Goal: Task Accomplishment & Management: Complete application form

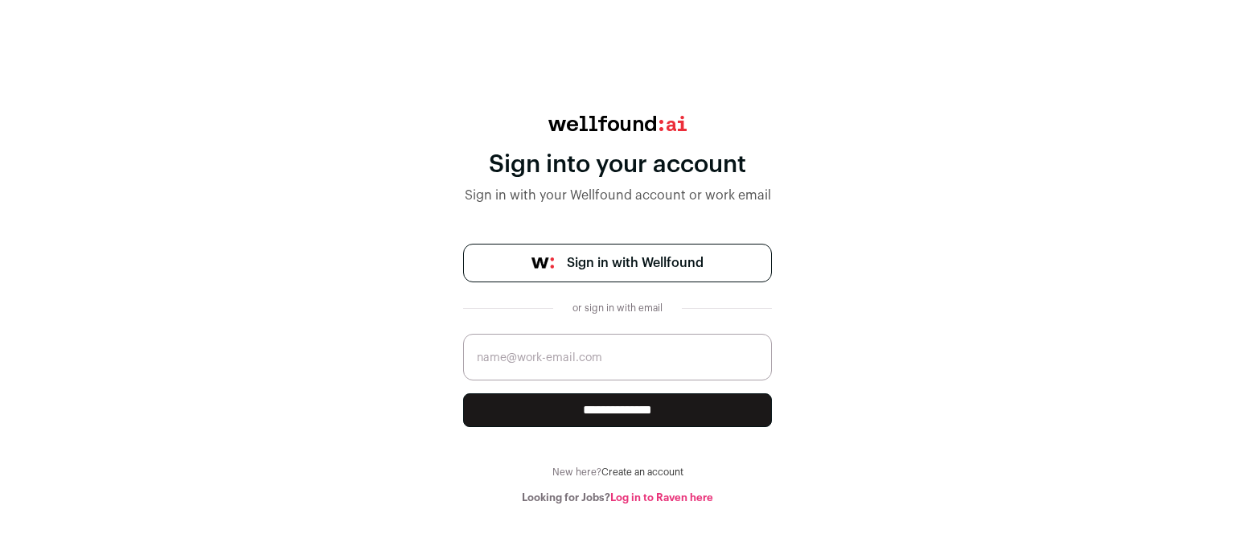
drag, startPoint x: 0, startPoint y: 0, endPoint x: 627, endPoint y: 367, distance: 726.0
click at [627, 367] on input "email" at bounding box center [617, 357] width 309 height 47
type input "[EMAIL_ADDRESS][DOMAIN_NAME]"
click at [598, 419] on input "**********" at bounding box center [617, 410] width 309 height 34
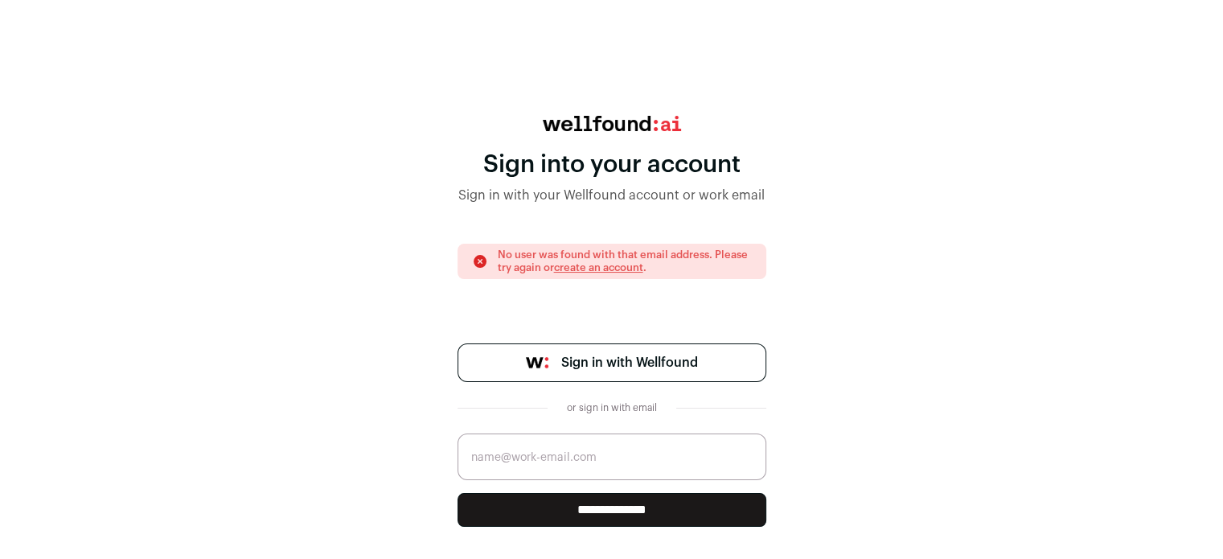
click at [617, 273] on link "create an account" at bounding box center [598, 267] width 89 height 10
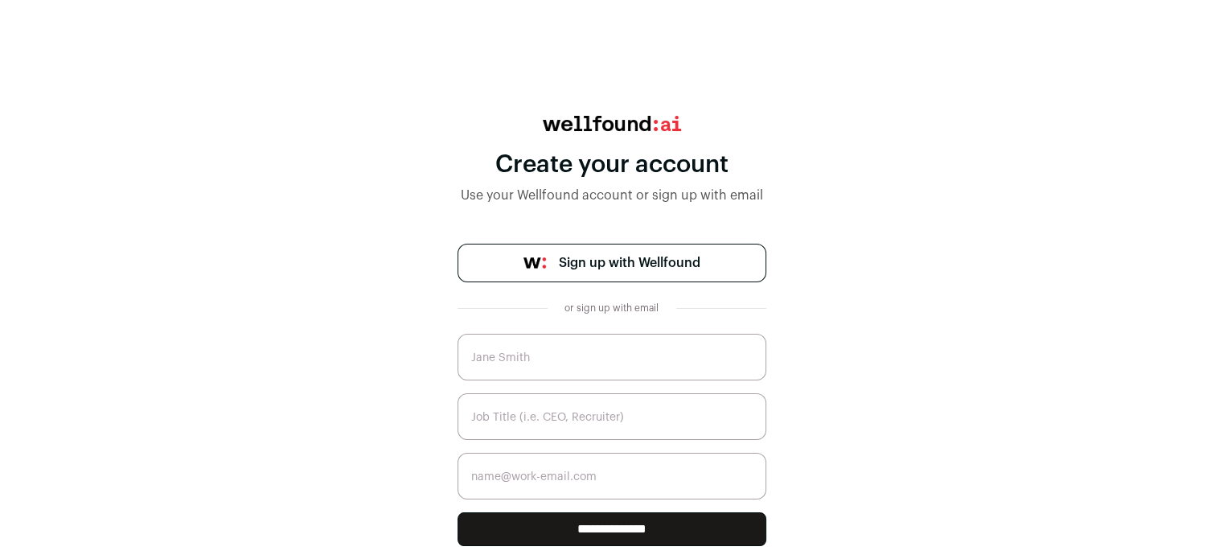
click at [549, 354] on input "text" at bounding box center [612, 357] width 309 height 47
type input "[PERSON_NAME]"
type input "[EMAIL_ADDRESS][DOMAIN_NAME]"
click at [547, 431] on input "text" at bounding box center [612, 416] width 309 height 47
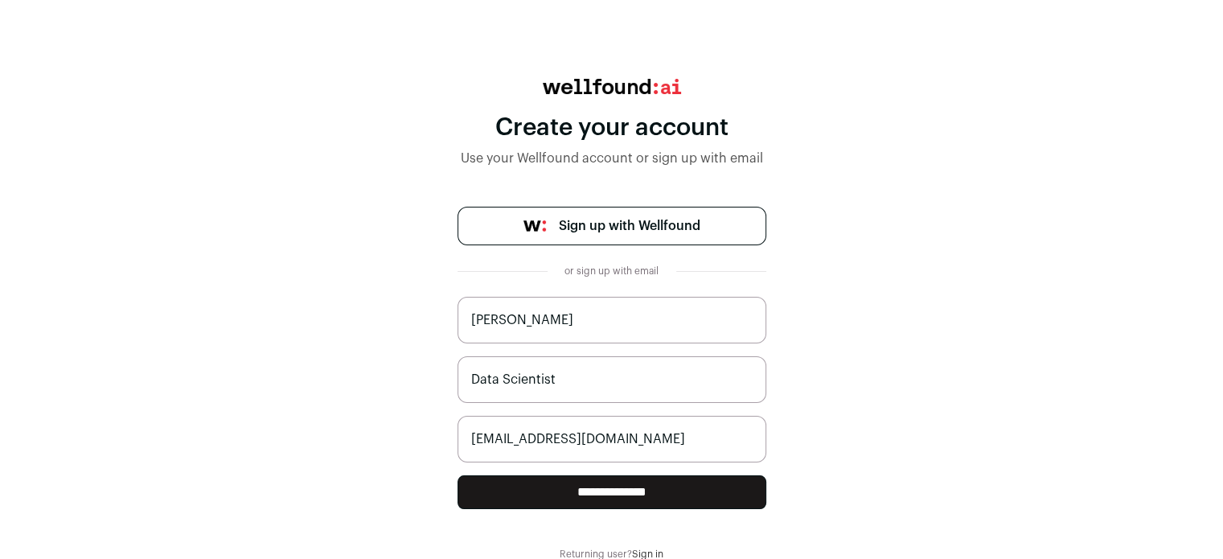
type input "Data Scientist"
click at [584, 479] on input "**********" at bounding box center [612, 492] width 309 height 34
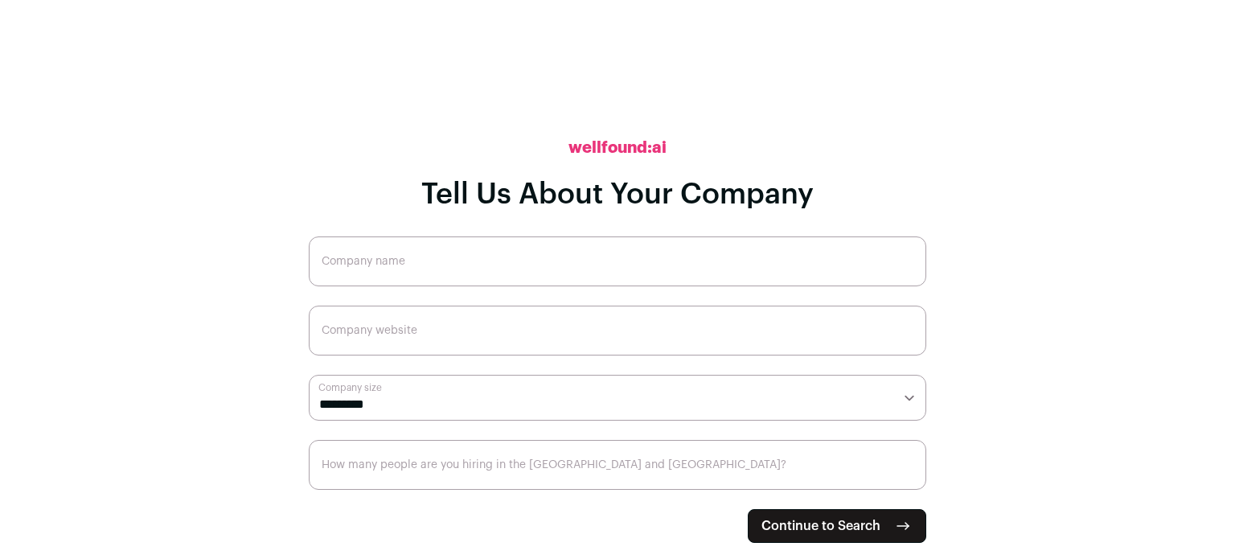
click at [386, 257] on input "Company name" at bounding box center [618, 261] width 618 height 50
type input "T"
